Goal: Task Accomplishment & Management: Complete application form

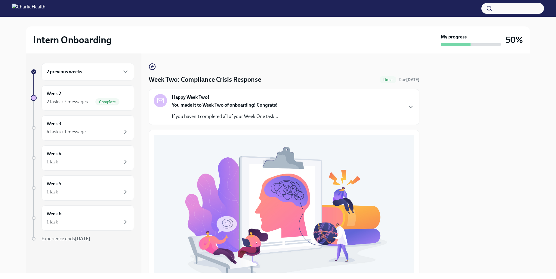
scroll to position [161, 0]
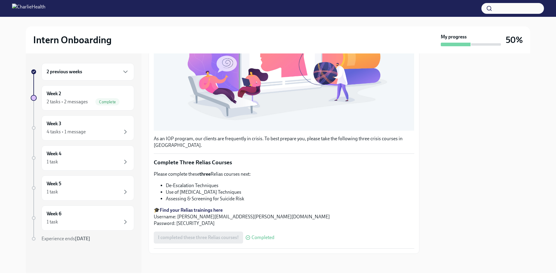
click at [198, 211] on strong "Find your Relias trainings here" at bounding box center [191, 210] width 63 height 6
click at [88, 131] on div "4 tasks • 1 message" at bounding box center [88, 131] width 82 height 7
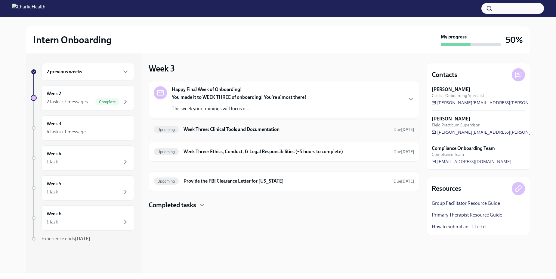
click at [253, 129] on h6 "Week Three: Clinical Tools and Documentation" at bounding box center [285, 129] width 205 height 7
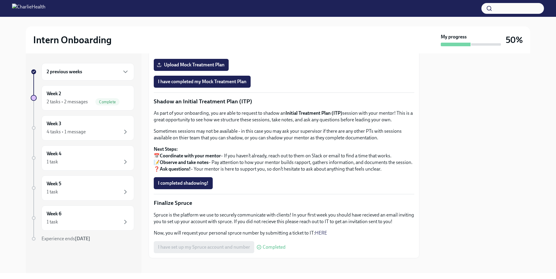
scroll to position [464, 0]
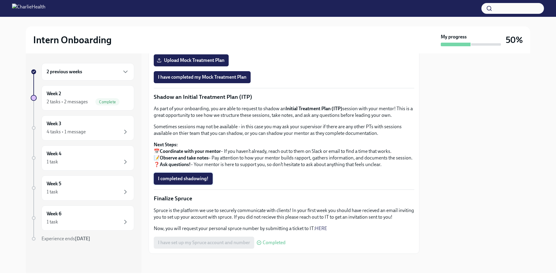
click at [190, 179] on span "I completed shadowing!" at bounding box center [183, 179] width 51 height 6
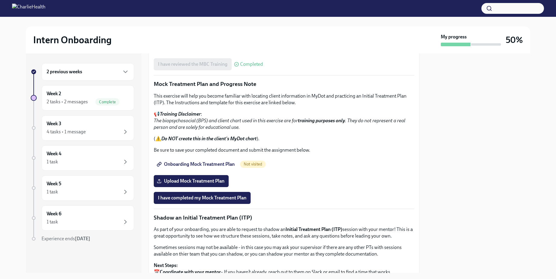
scroll to position [293, 0]
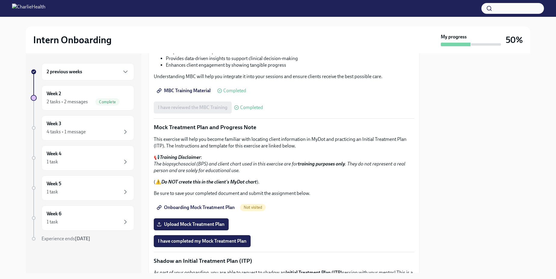
click at [216, 206] on span "Onboarding Mock Treatment Plan" at bounding box center [196, 208] width 77 height 6
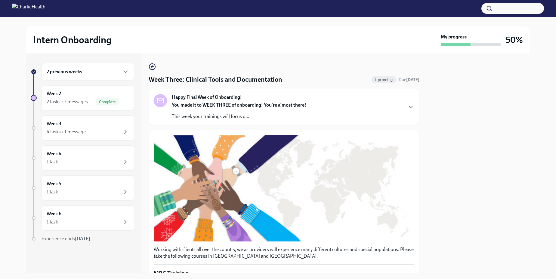
click at [104, 75] on div "2 previous weeks" at bounding box center [88, 71] width 82 height 7
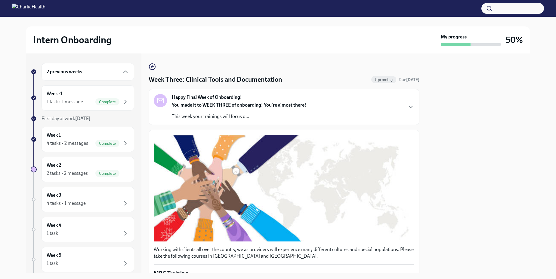
click at [115, 70] on div "2 previous weeks" at bounding box center [88, 71] width 82 height 7
